Goal: Information Seeking & Learning: Learn about a topic

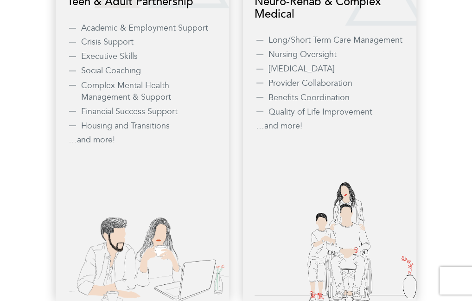
scroll to position [788, 0]
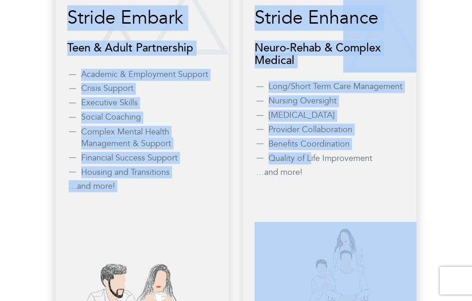
drag, startPoint x: 70, startPoint y: 54, endPoint x: 314, endPoint y: 202, distance: 285.2
click at [314, 202] on div "Stride Embark Teen & Adult Partnership Academic & Employment Support Crisis Sup…" at bounding box center [236, 164] width 450 height 397
click at [314, 164] on li "Quality of Life Improvement" at bounding box center [336, 158] width 136 height 12
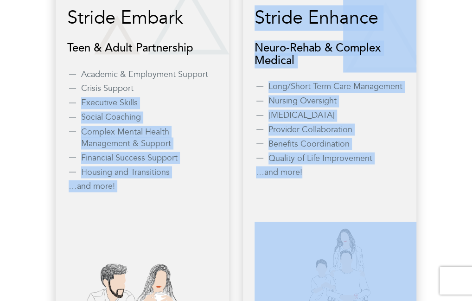
drag, startPoint x: 250, startPoint y: 213, endPoint x: 81, endPoint y: 108, distance: 199.0
click at [80, 109] on div "Stride Embark Teen & Adult Partnership Academic & Employment Support Crisis Sup…" at bounding box center [236, 164] width 450 height 397
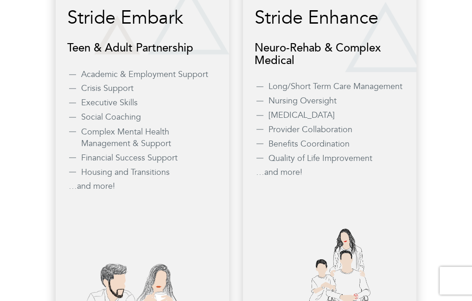
click at [82, 54] on h4 "Teen & Adult Partnership" at bounding box center [142, 48] width 150 height 12
click at [81, 54] on h4 "Teen & Adult Partnership" at bounding box center [142, 48] width 150 height 12
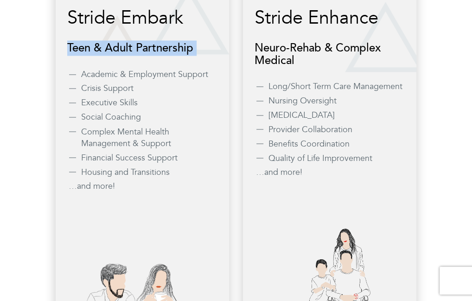
click at [81, 54] on h4 "Teen & Adult Partnership" at bounding box center [142, 48] width 150 height 12
click at [83, 54] on h4 "Teen & Adult Partnership" at bounding box center [142, 48] width 150 height 12
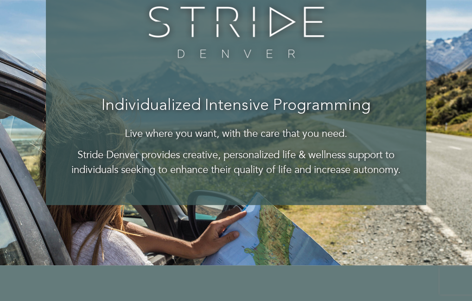
scroll to position [93, 0]
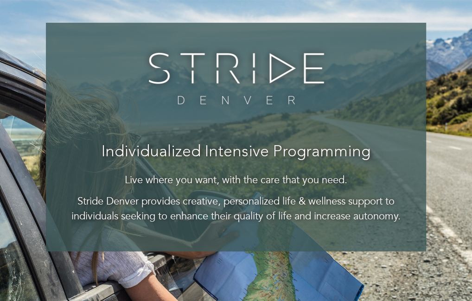
click at [338, 223] on p "Stride Denver provides creative, personalized life & wellness support to indivi…" at bounding box center [235, 208] width 343 height 29
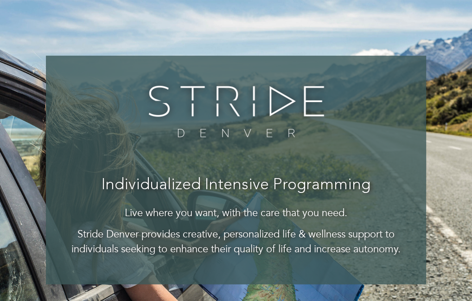
scroll to position [0, 0]
